Goal: Task Accomplishment & Management: Use online tool/utility

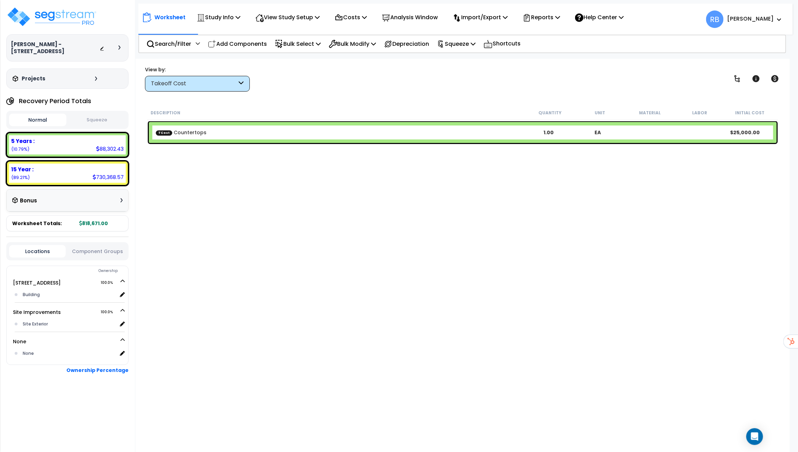
click at [275, 127] on div "TCost Countertops 1.00 EA $25,000.00" at bounding box center [463, 132] width 628 height 21
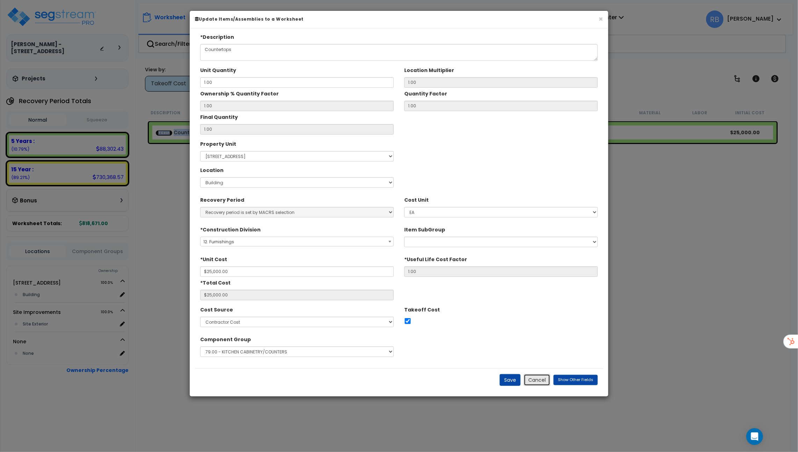
click at [540, 379] on button "Cancel" at bounding box center [537, 380] width 27 height 12
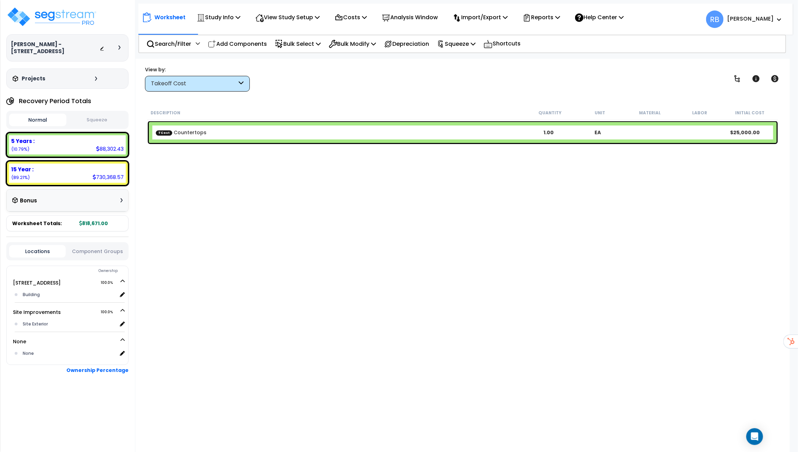
click at [175, 126] on div "TCost Countertops 1.00 EA $25,000.00" at bounding box center [463, 132] width 628 height 21
click at [217, 132] on b "TCost Countertops" at bounding box center [340, 132] width 368 height 7
click at [212, 86] on div "Takeoff Cost" at bounding box center [194, 84] width 86 height 8
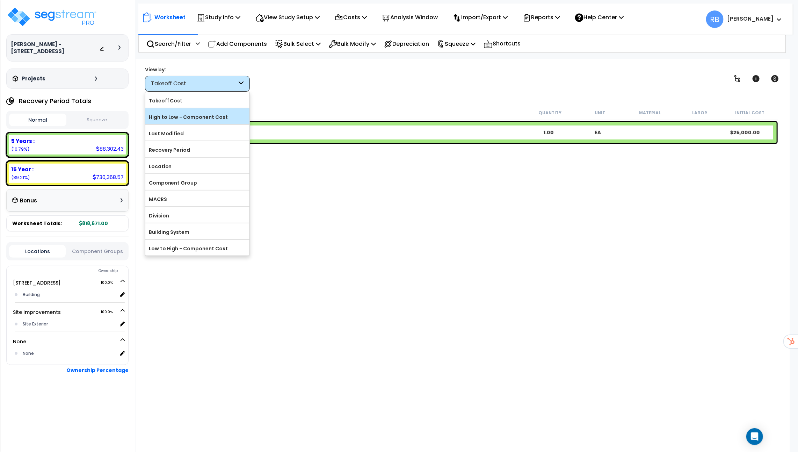
click at [205, 110] on div "High to Low - Component Cost" at bounding box center [197, 116] width 104 height 16
click at [215, 113] on label "High to Low - Component Cost" at bounding box center [197, 117] width 104 height 10
click at [0, 0] on input "High to Low - Component Cost" at bounding box center [0, 0] width 0 height 0
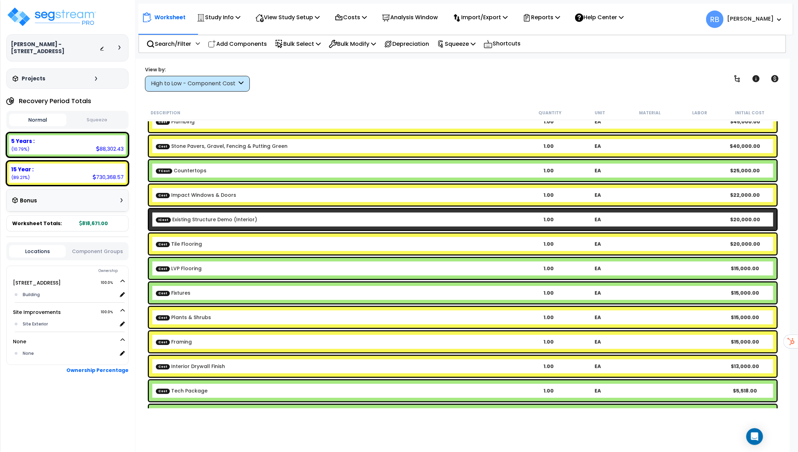
scroll to position [173, 0]
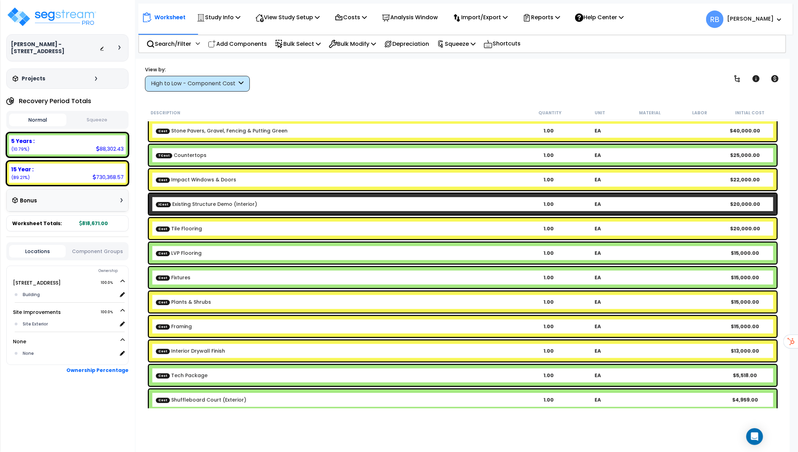
click at [254, 232] on div "Cost Tile Flooring 1.00 EA $20,000.00" at bounding box center [463, 228] width 628 height 21
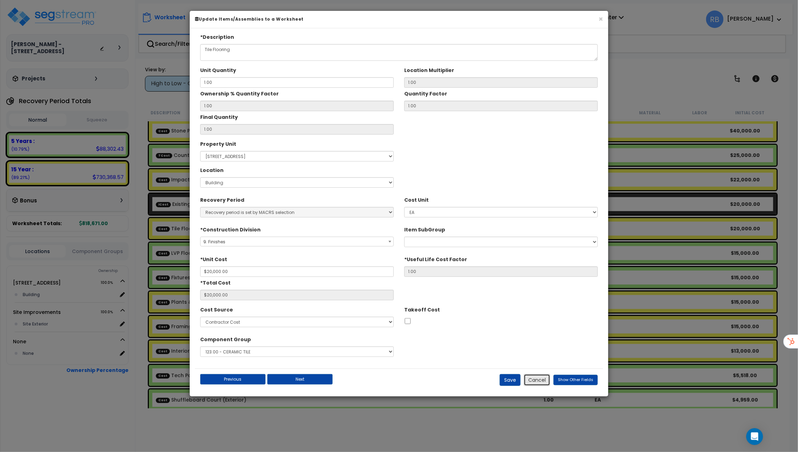
click at [541, 381] on button "Cancel" at bounding box center [537, 380] width 27 height 12
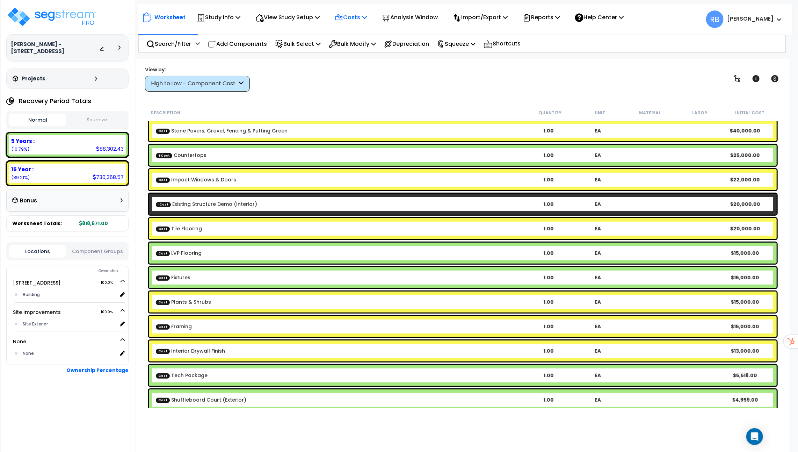
click at [355, 20] on p "Costs" at bounding box center [351, 17] width 32 height 9
click at [355, 46] on link "Direct Costs" at bounding box center [365, 48] width 69 height 14
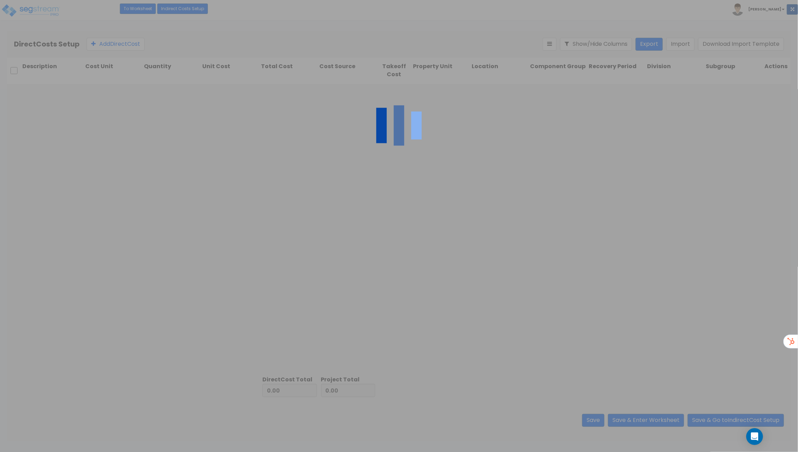
type input "177,622.00"
type input "641,049.00"
type input "818,671.00"
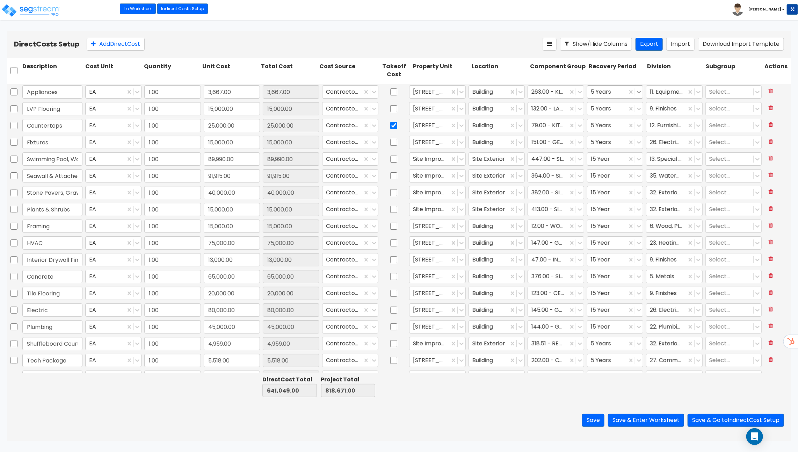
click at [637, 92] on icon at bounding box center [639, 92] width 4 height 2
click at [639, 291] on icon at bounding box center [638, 293] width 7 height 7
click at [620, 347] on div "15 Year QIP" at bounding box center [615, 347] width 57 height 13
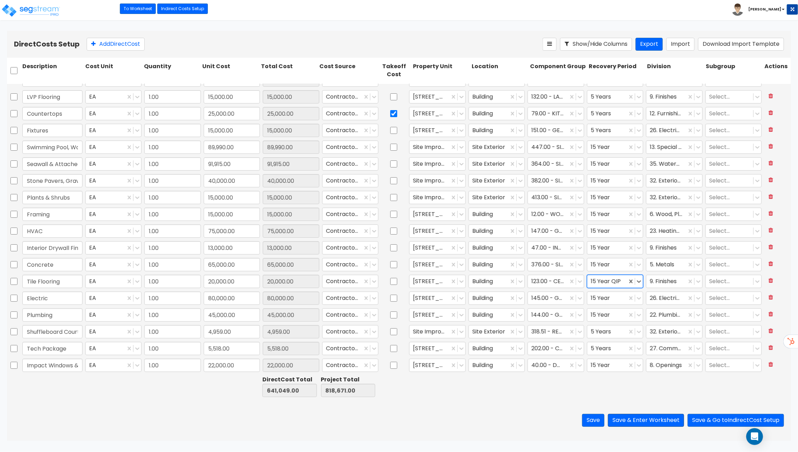
click at [647, 420] on button "Save & Enter Worksheet" at bounding box center [646, 420] width 76 height 13
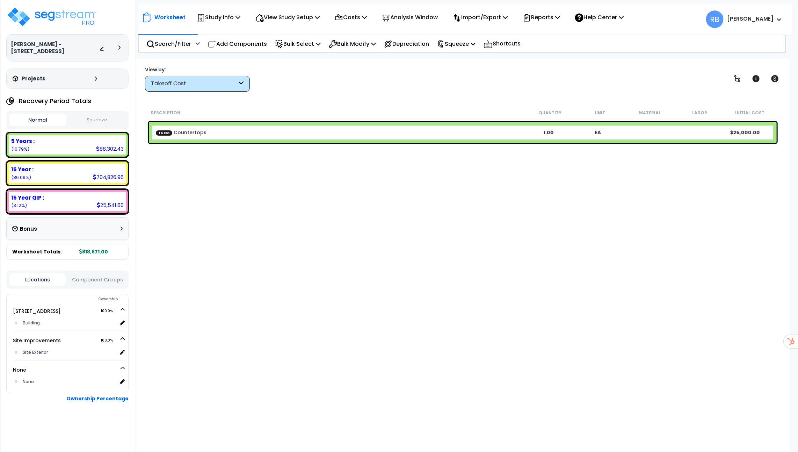
click at [228, 80] on div "Takeoff Cost" at bounding box center [194, 84] width 86 height 8
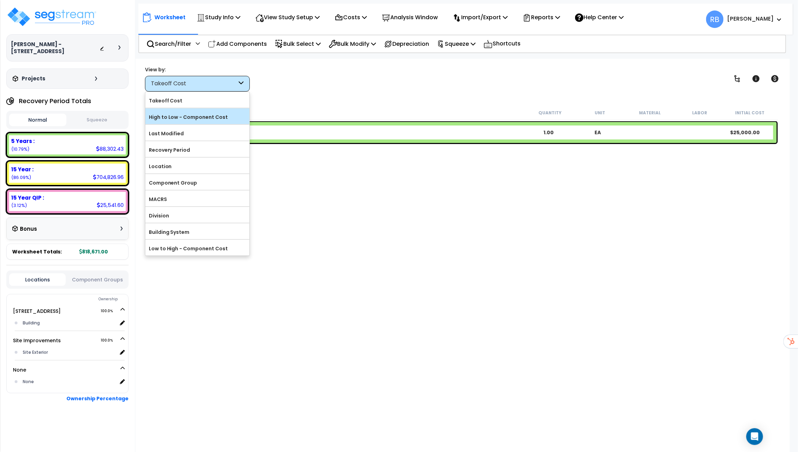
click at [220, 112] on label "High to Low - Component Cost" at bounding box center [197, 117] width 104 height 10
click at [0, 0] on input "High to Low - Component Cost" at bounding box center [0, 0] width 0 height 0
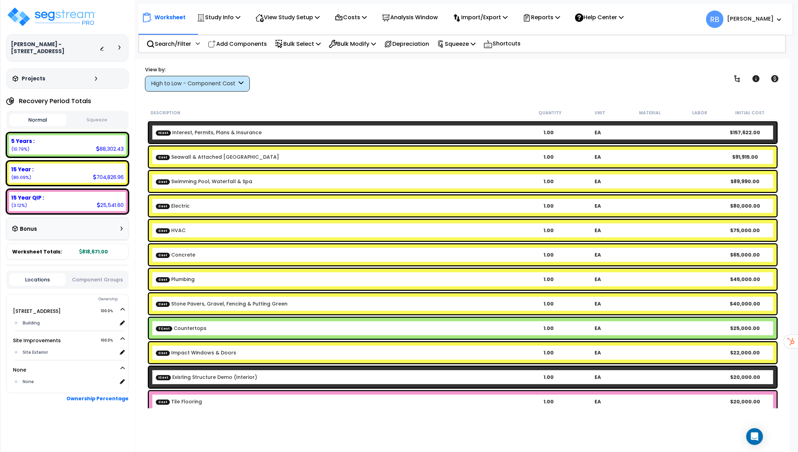
drag, startPoint x: 246, startPoint y: 201, endPoint x: 235, endPoint y: 205, distance: 12.3
click at [235, 205] on div "Cost Electric 1.00 EA $80,000.00" at bounding box center [463, 205] width 628 height 21
click at [235, 205] on b "Cost Electric" at bounding box center [340, 205] width 368 height 7
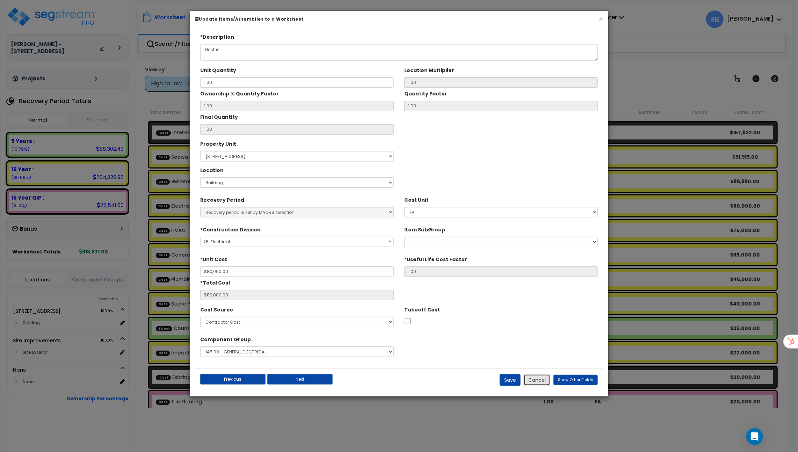
click at [543, 381] on button "Cancel" at bounding box center [537, 380] width 27 height 12
